Goal: Transaction & Acquisition: Purchase product/service

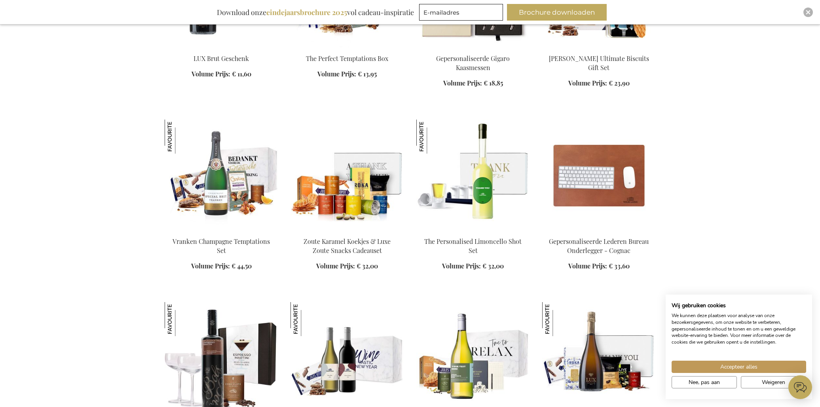
scroll to position [828, 0]
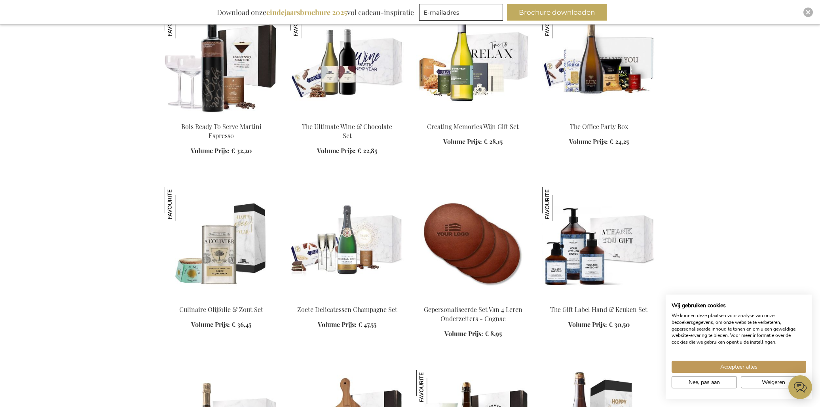
scroll to position [1124, 0]
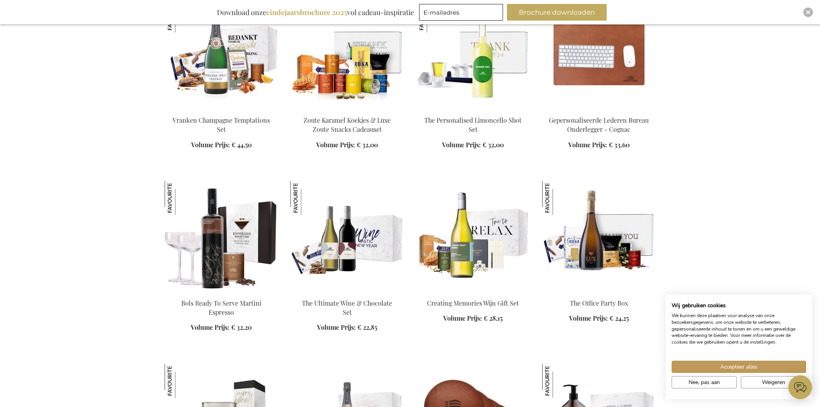
scroll to position [961, 0]
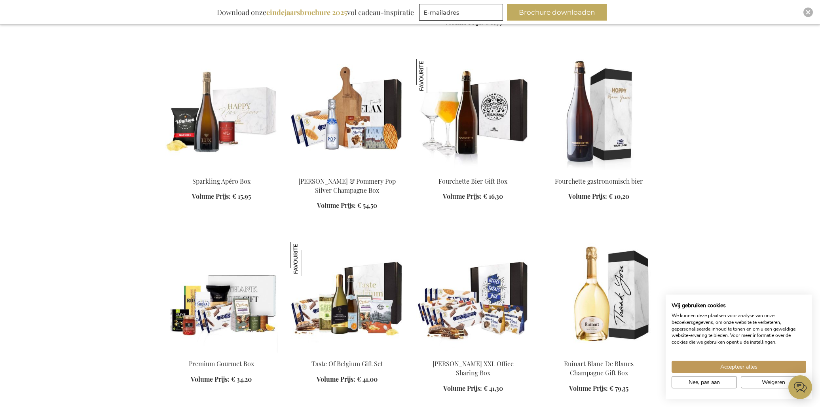
scroll to position [1448, 0]
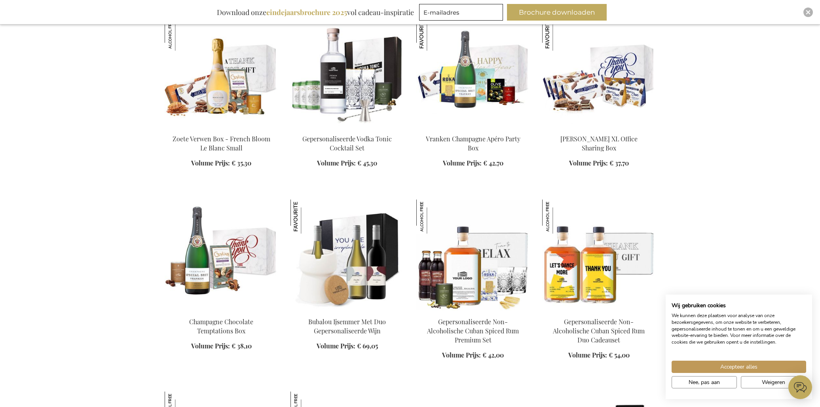
scroll to position [2270, 0]
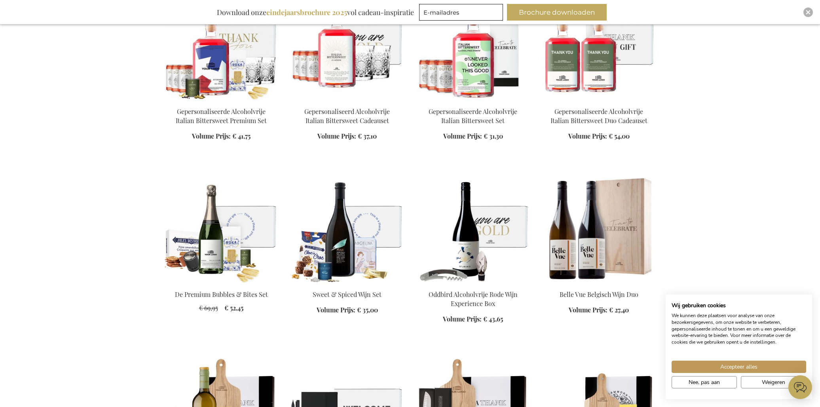
scroll to position [2804, 0]
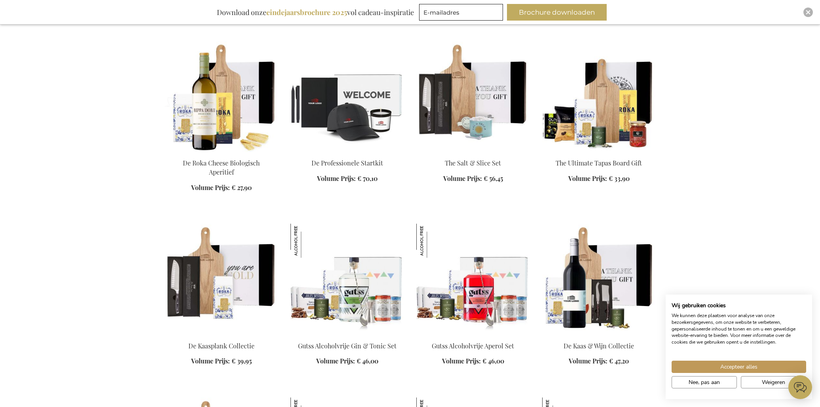
scroll to position [3119, 0]
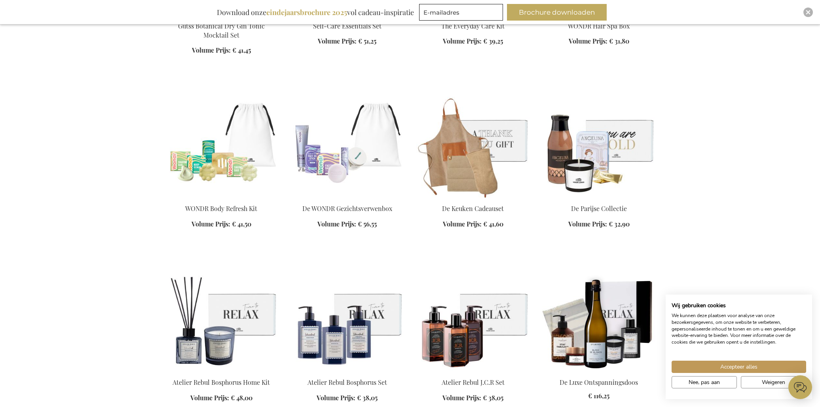
scroll to position [3796, 0]
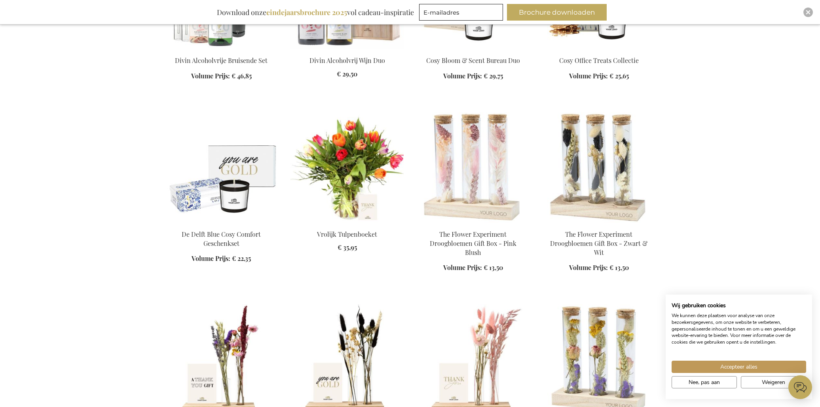
scroll to position [4289, 0]
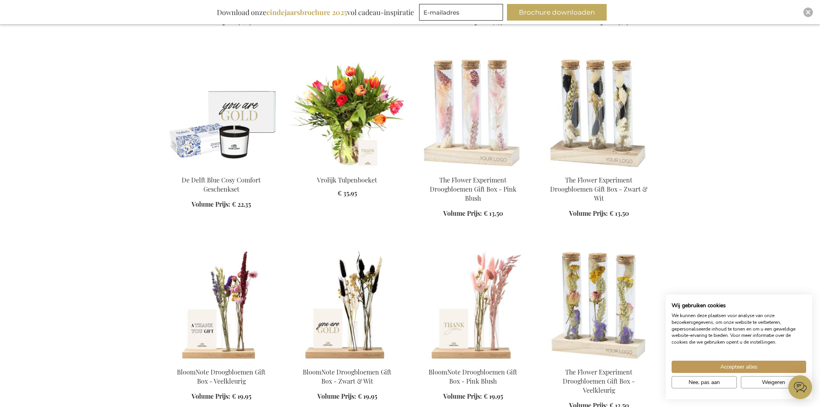
scroll to position [4344, 0]
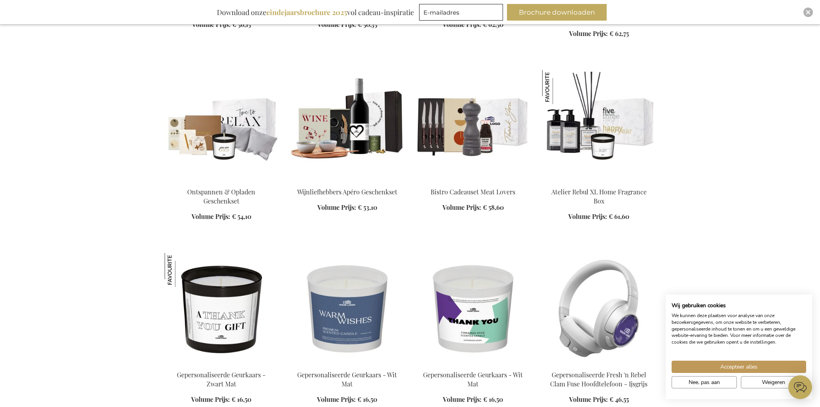
scroll to position [6186, 0]
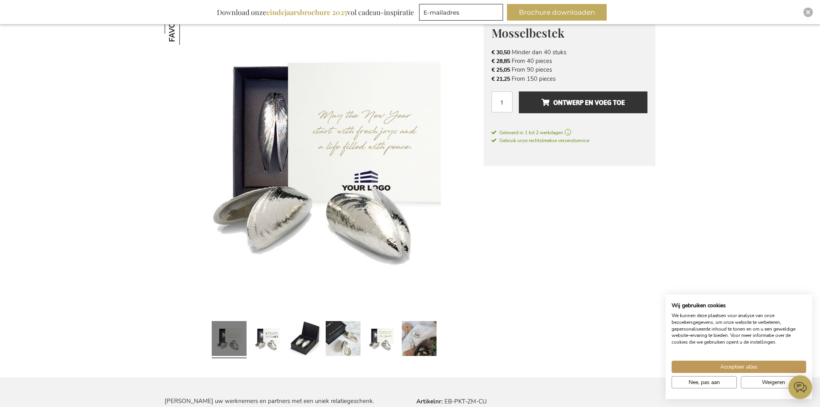
scroll to position [161, 0]
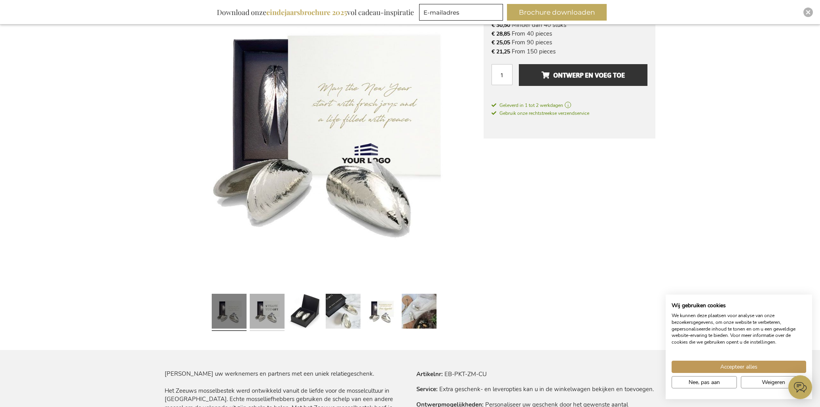
click at [266, 319] on link at bounding box center [267, 312] width 35 height 44
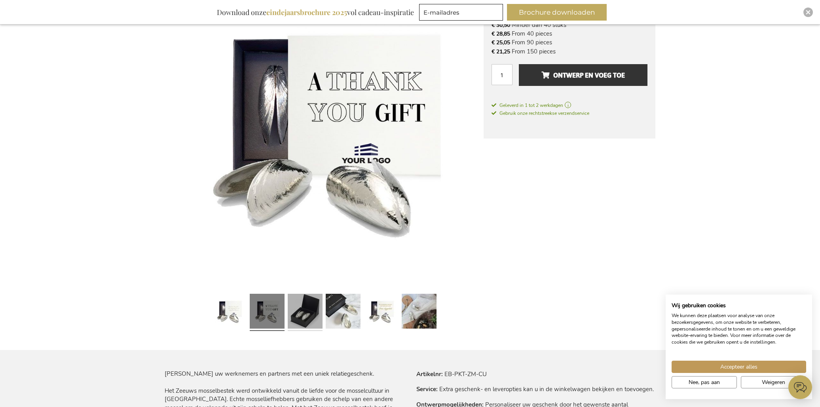
click at [306, 316] on link at bounding box center [305, 312] width 35 height 44
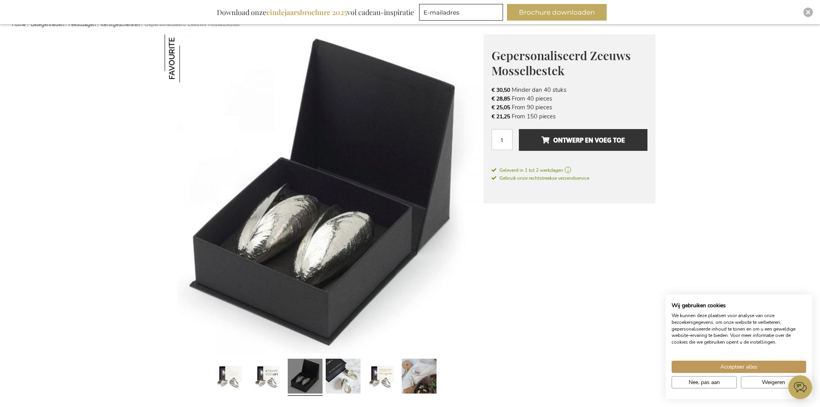
scroll to position [0, 0]
